Goal: Navigation & Orientation: Understand site structure

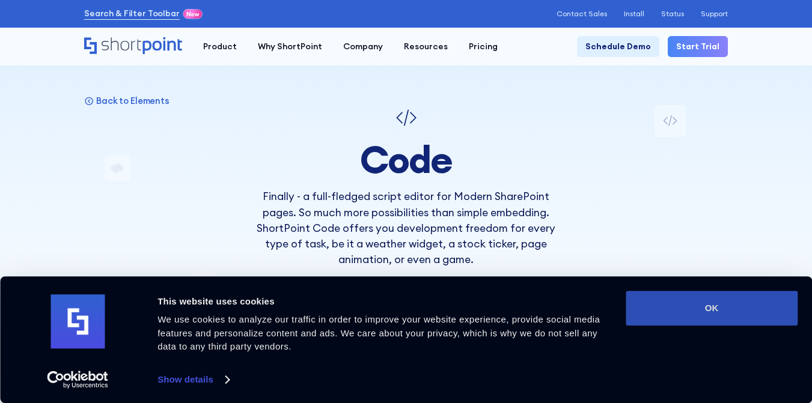
click at [720, 315] on button "OK" at bounding box center [712, 308] width 172 height 35
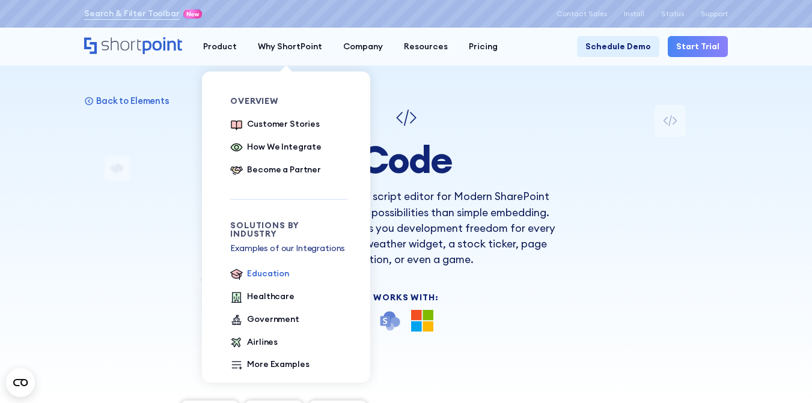
click at [261, 267] on div "Education" at bounding box center [268, 273] width 42 height 13
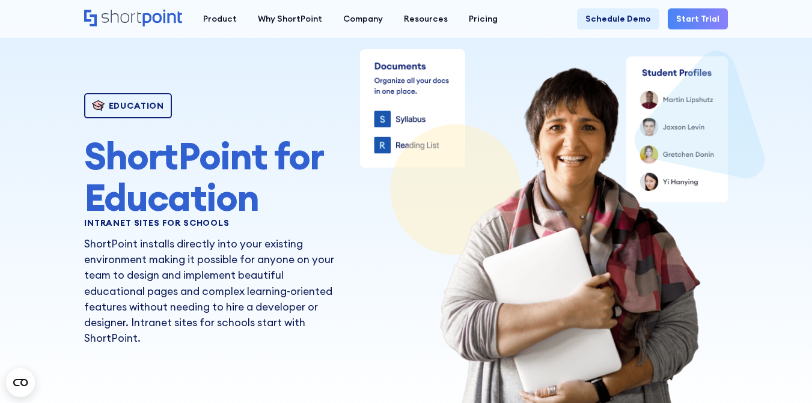
scroll to position [30, 0]
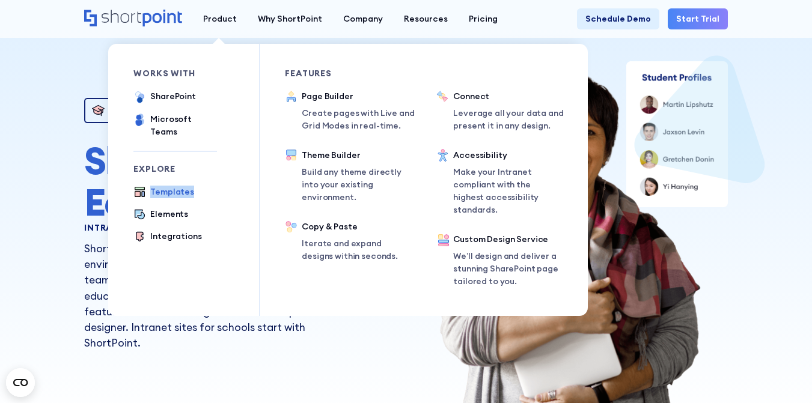
click at [171, 186] on div "Templates" at bounding box center [172, 192] width 44 height 13
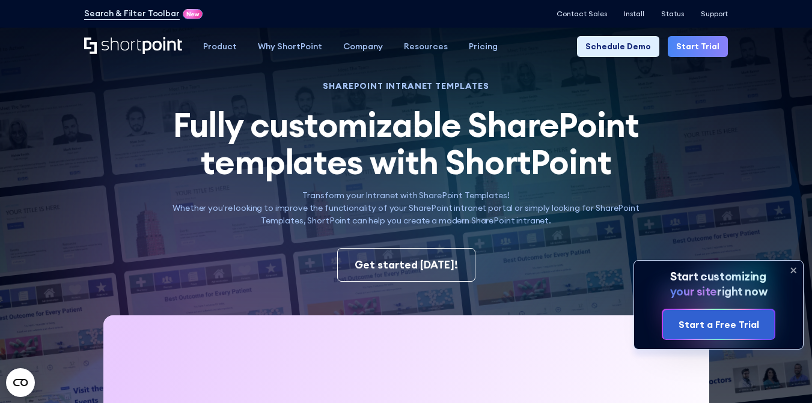
scroll to position [24, 0]
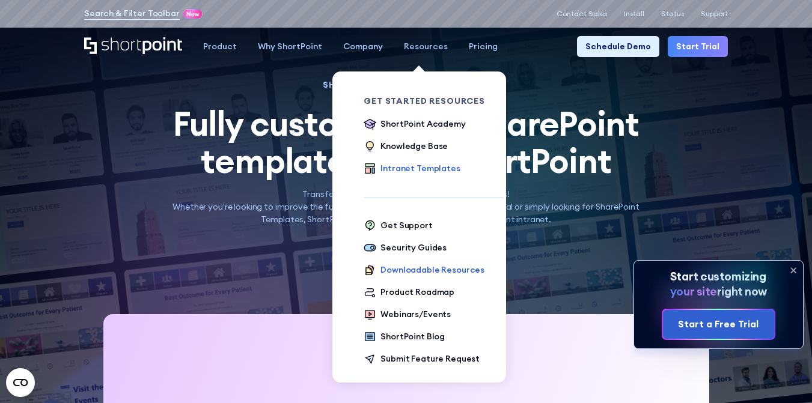
click at [405, 269] on div "Downloadable Resources" at bounding box center [432, 270] width 104 height 13
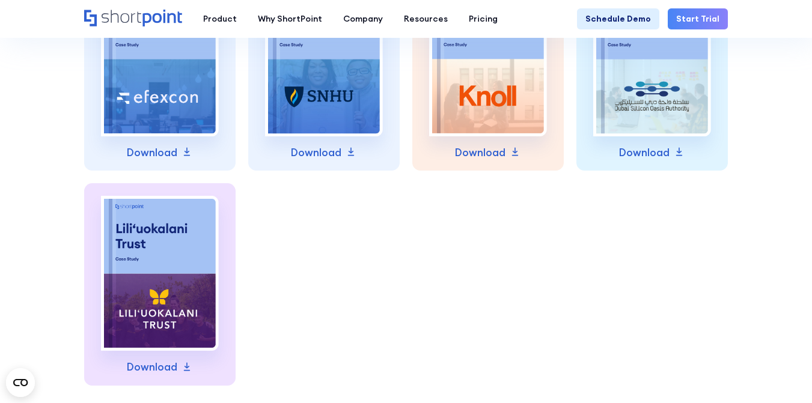
scroll to position [1149, 0]
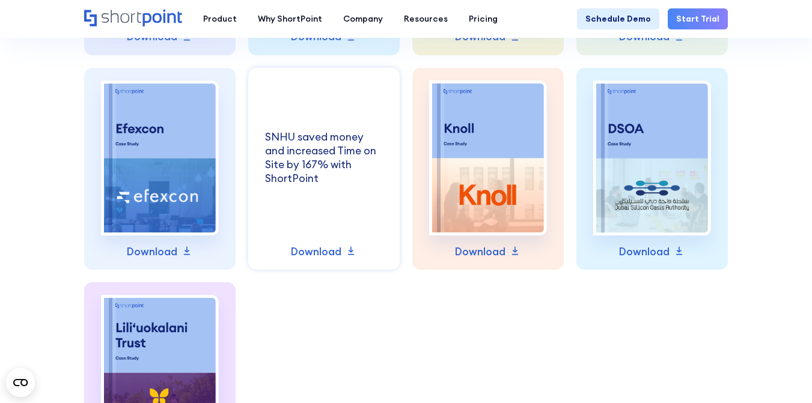
scroll to position [1047, 0]
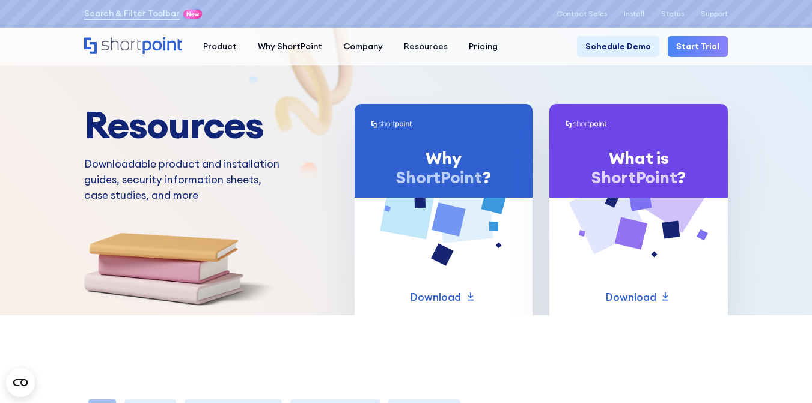
scroll to position [0, 0]
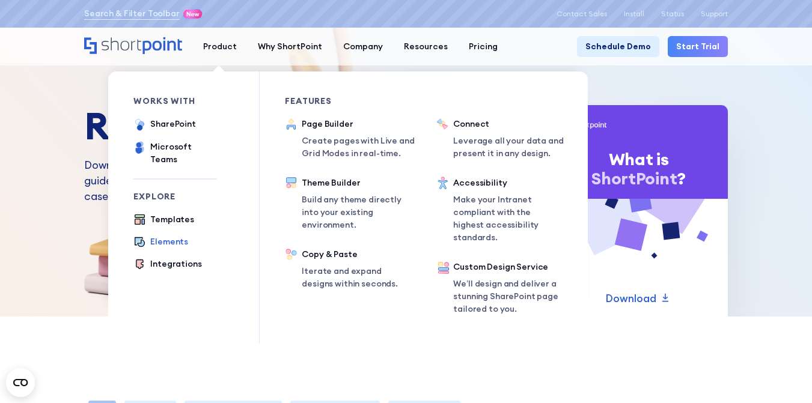
click at [163, 236] on div "Elements" at bounding box center [169, 242] width 38 height 13
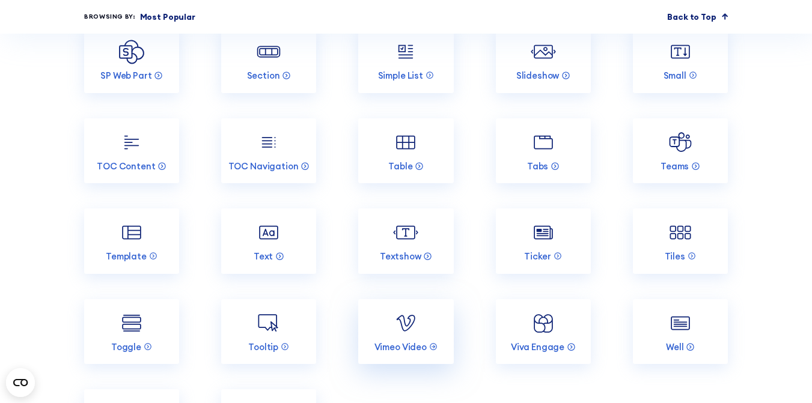
scroll to position [1865, 0]
click at [407, 147] on img at bounding box center [405, 142] width 25 height 25
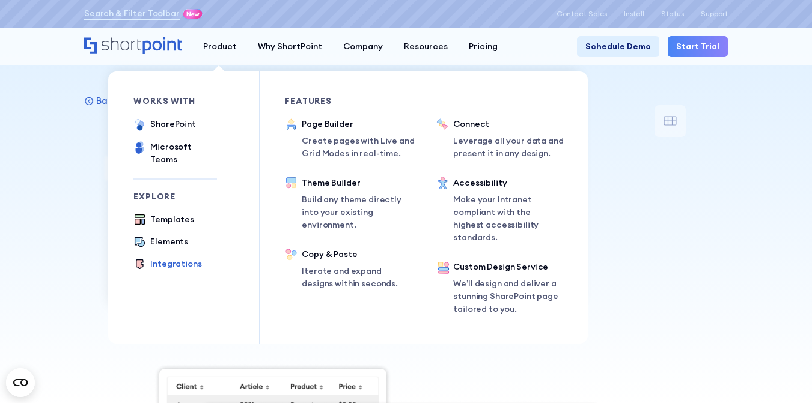
click at [163, 258] on div "Integrations" at bounding box center [175, 264] width 51 height 13
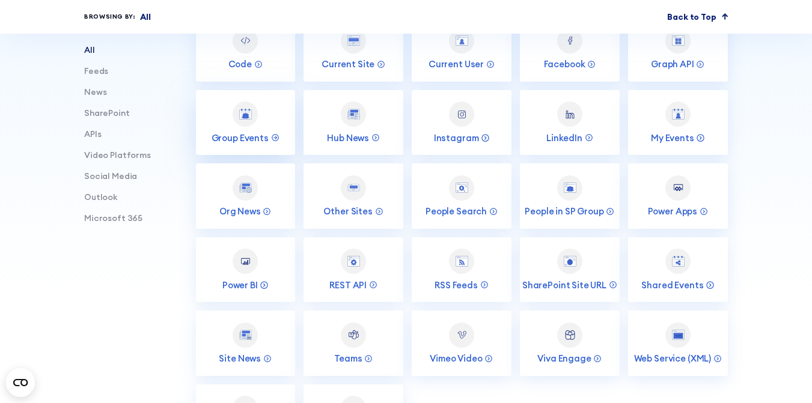
scroll to position [442, 0]
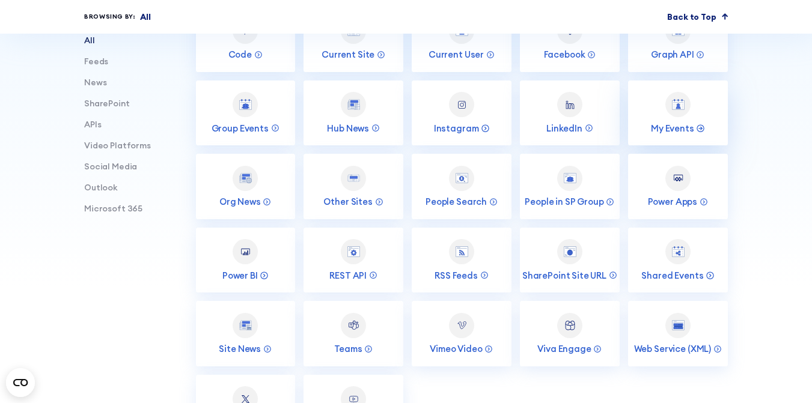
click at [662, 118] on link "My Events" at bounding box center [678, 113] width 100 height 65
